Goal: Transaction & Acquisition: Purchase product/service

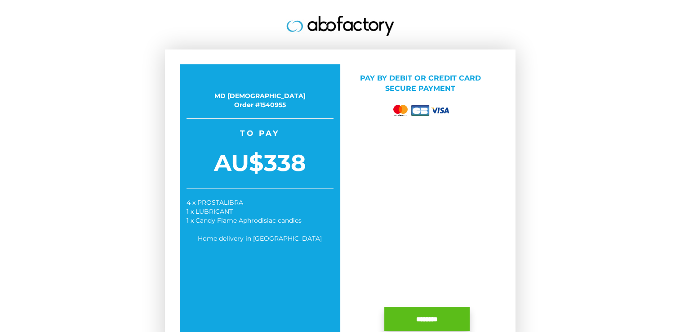
click at [423, 317] on input "********" at bounding box center [426, 318] width 85 height 24
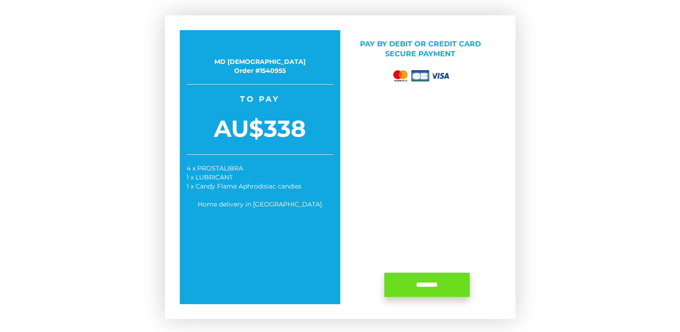
scroll to position [45, 0]
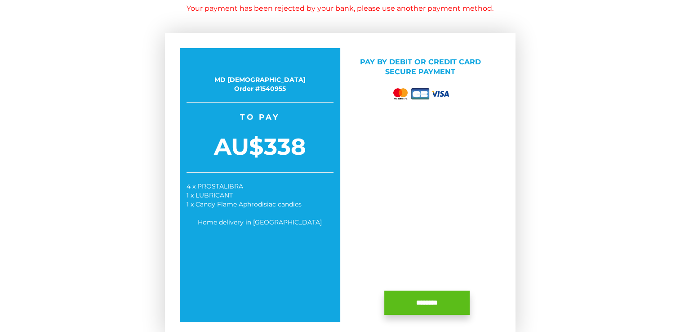
click at [415, 314] on input "********" at bounding box center [426, 302] width 85 height 24
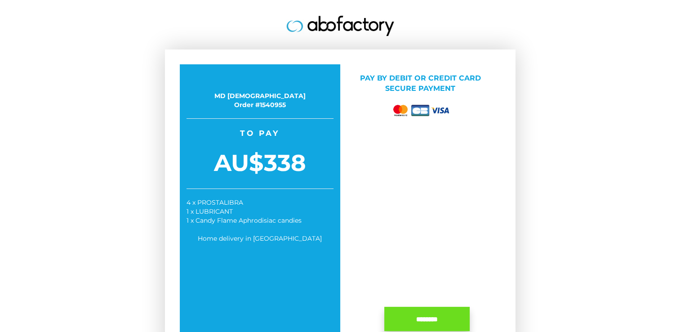
click at [240, 230] on div "MD ISLAM Order #1540955 Take advantage of your special price now! To pay AU$338…" at bounding box center [260, 201] width 160 height 274
